Goal: Transaction & Acquisition: Download file/media

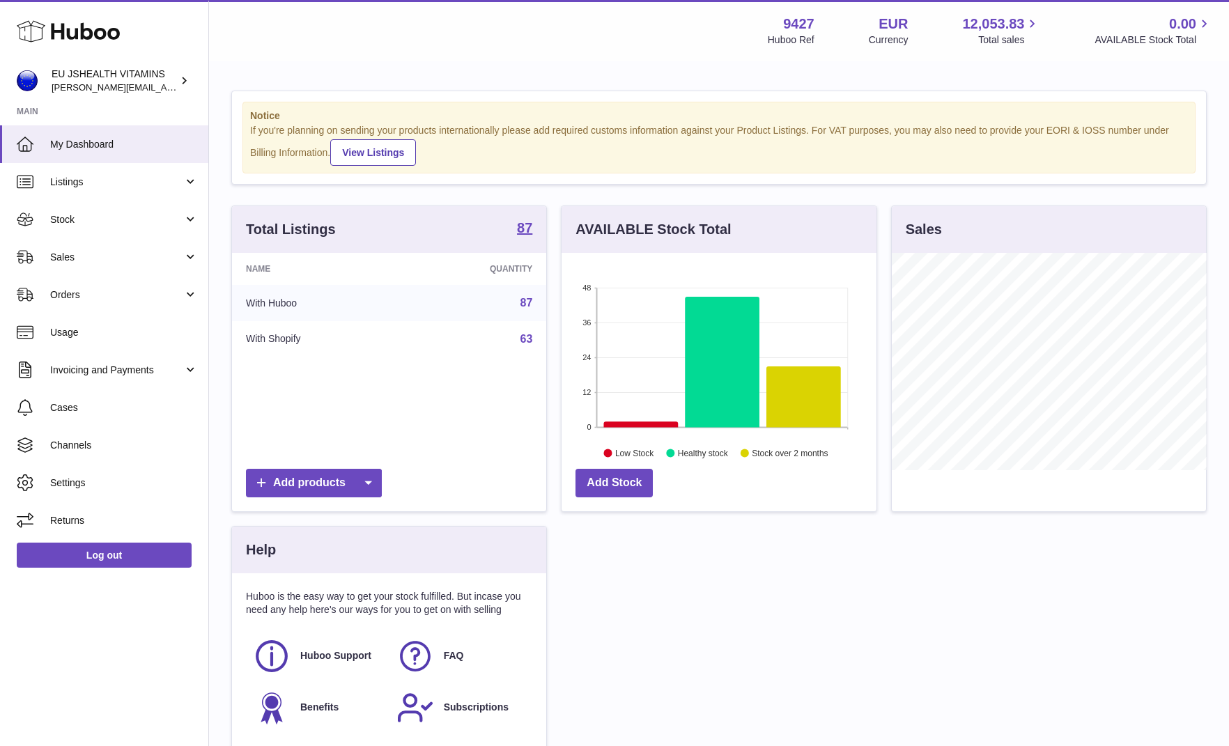
scroll to position [217, 315]
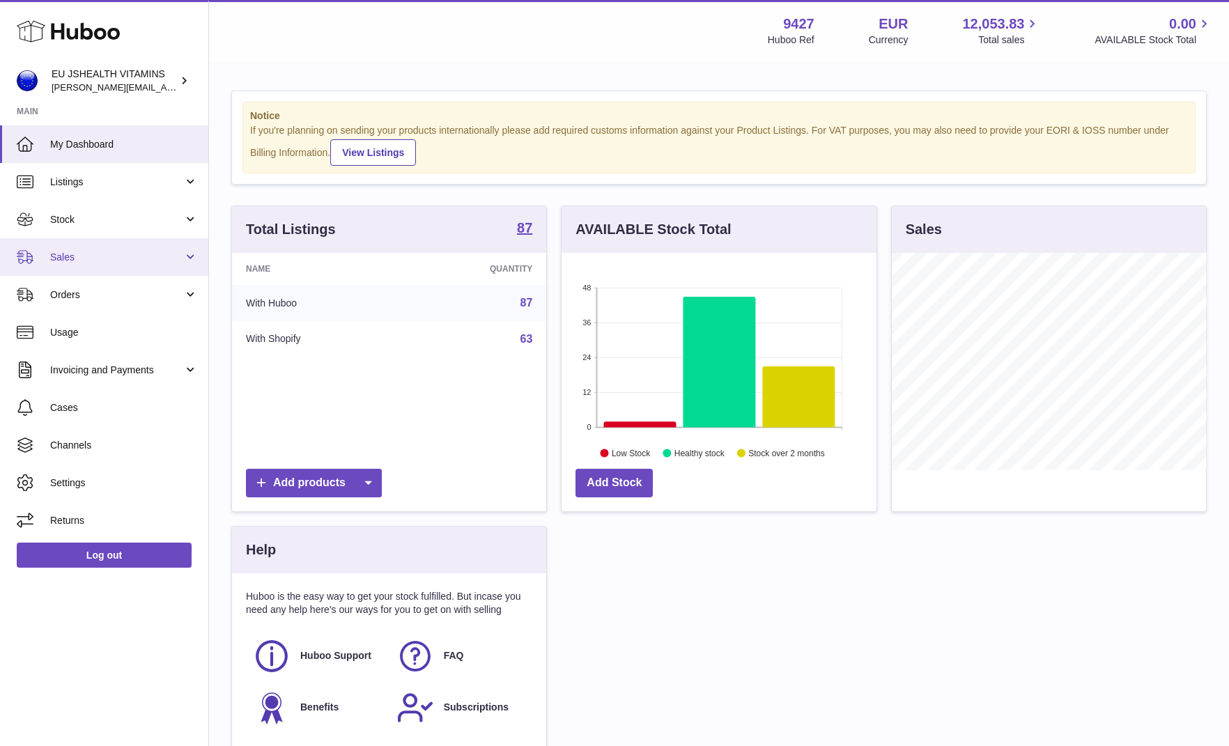
click at [116, 254] on span "Sales" at bounding box center [116, 257] width 133 height 13
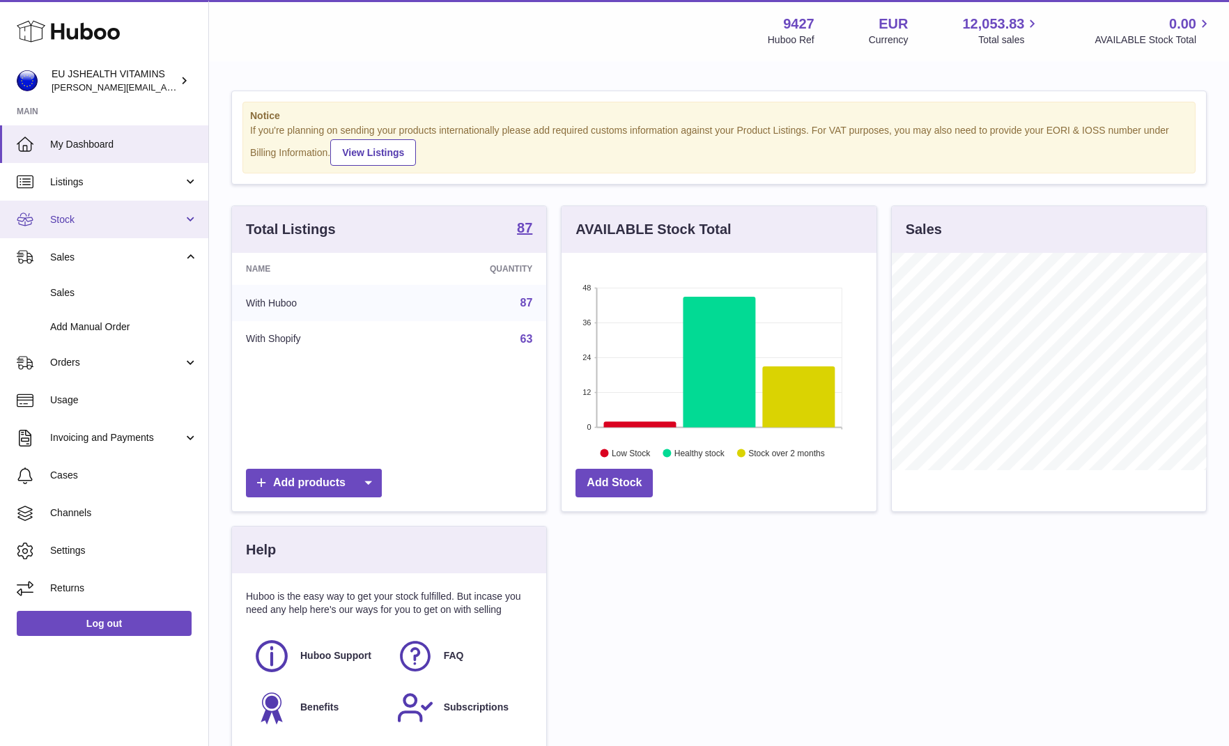
click at [116, 227] on link "Stock" at bounding box center [104, 220] width 208 height 38
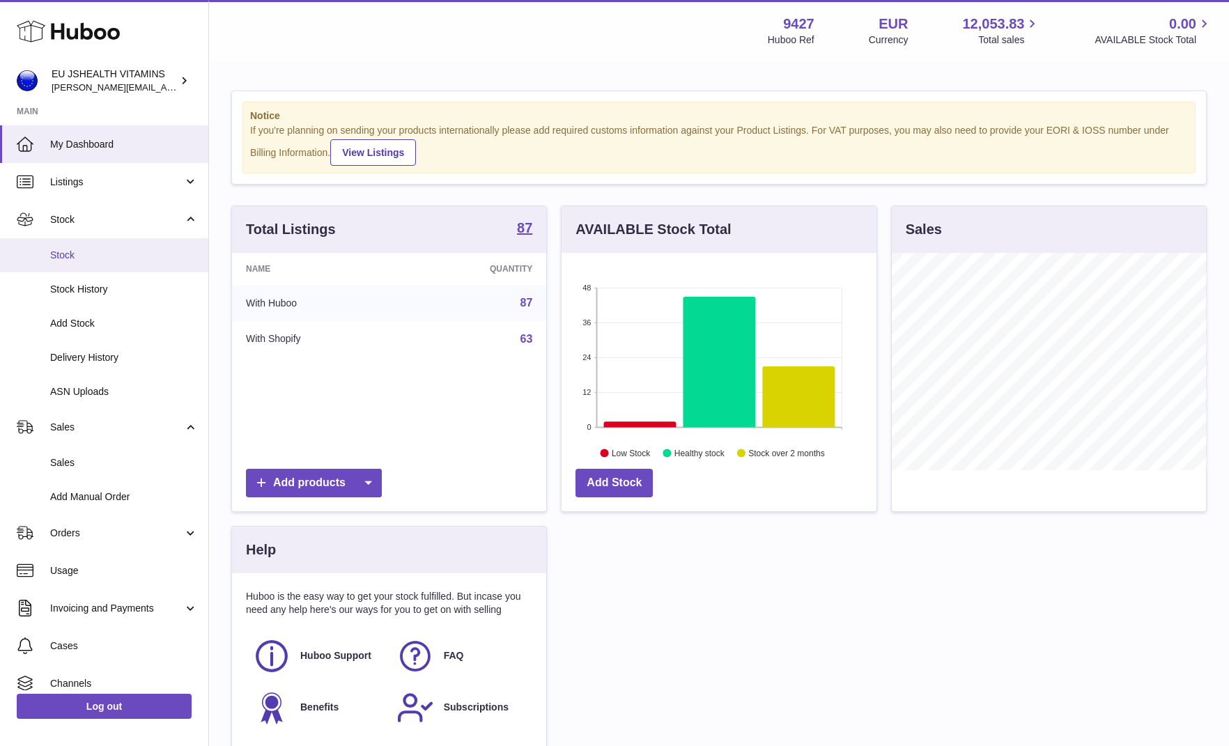
click at [103, 255] on span "Stock" at bounding box center [124, 255] width 148 height 13
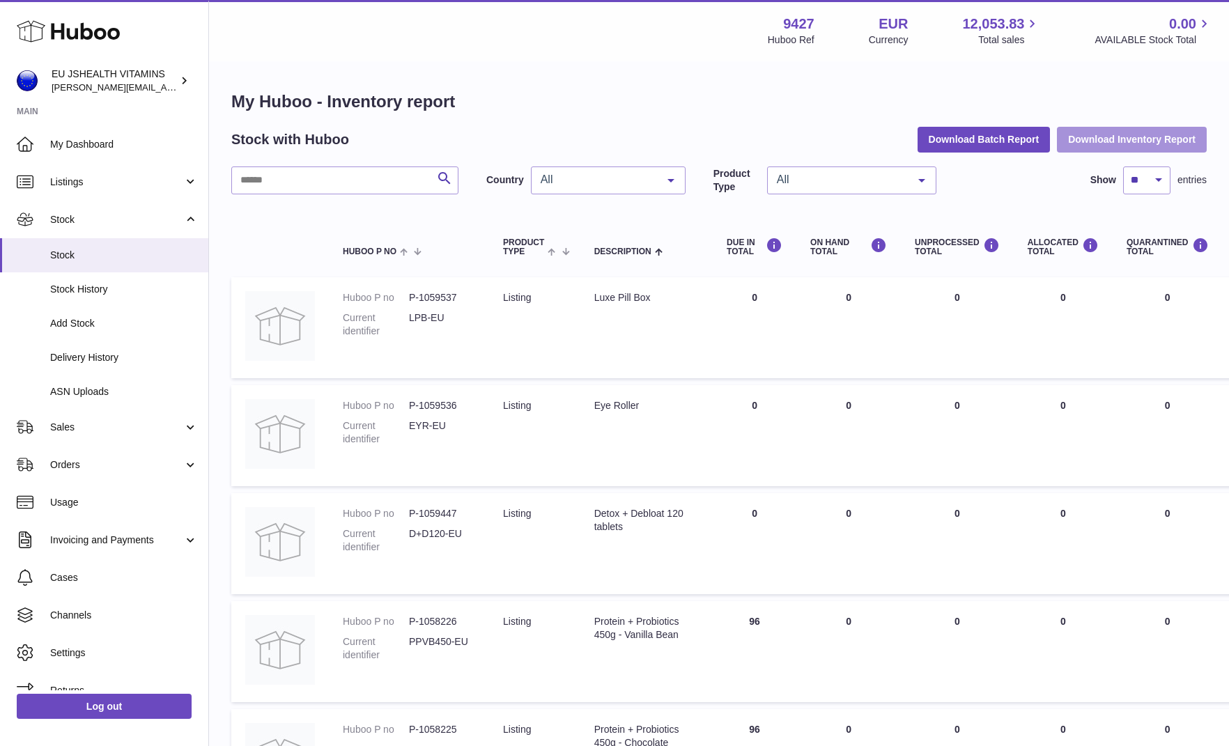
click at [1101, 146] on button "Download Inventory Report" at bounding box center [1132, 139] width 150 height 25
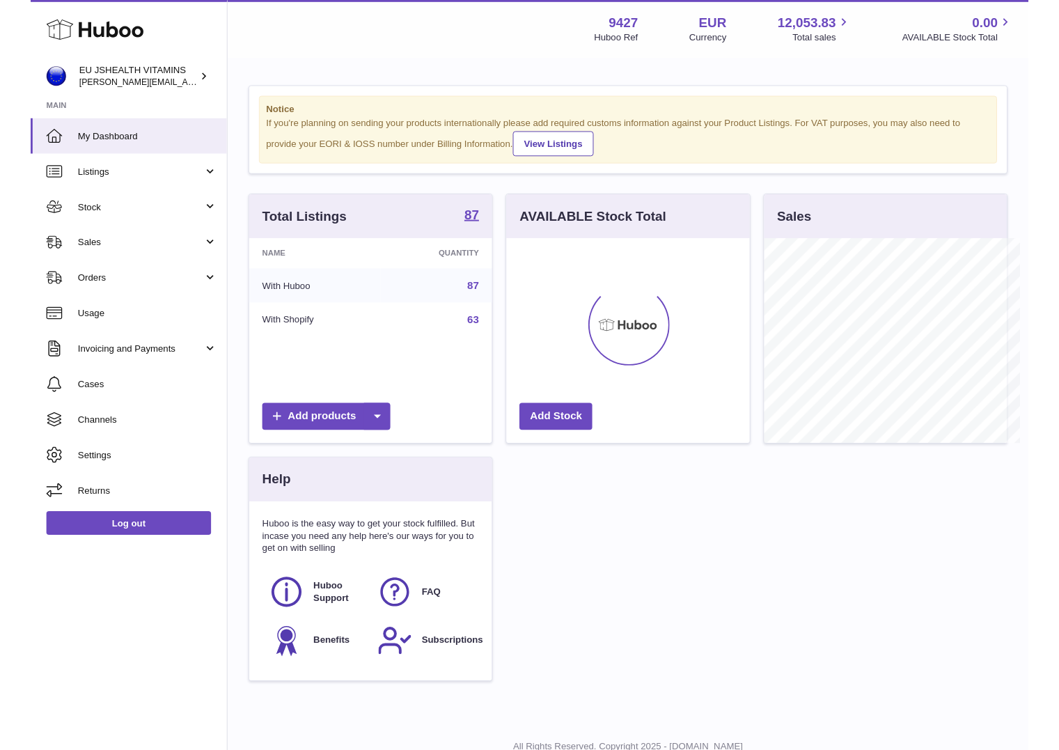
scroll to position [696323, 696282]
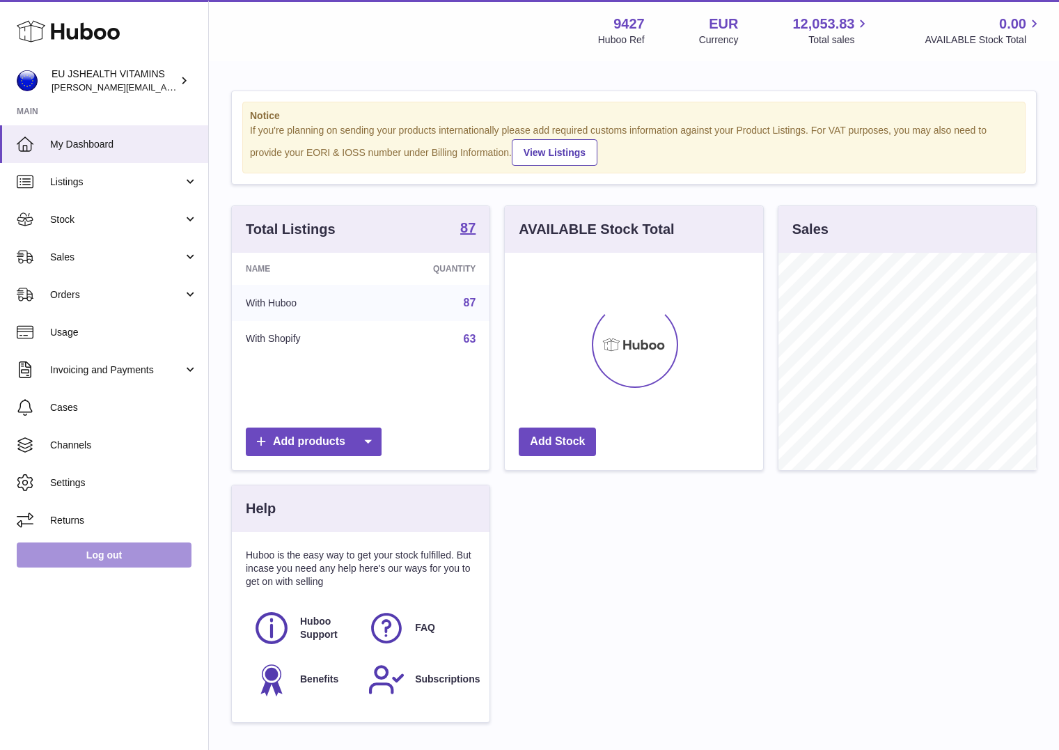
click at [116, 557] on link "Log out" at bounding box center [104, 555] width 175 height 25
